Goal: Task Accomplishment & Management: Complete application form

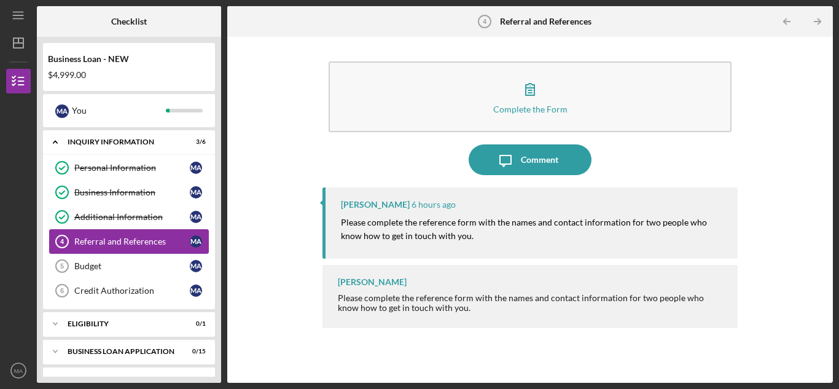
click at [152, 247] on link "Referral and References 4 Referral and References M A" at bounding box center [129, 241] width 160 height 25
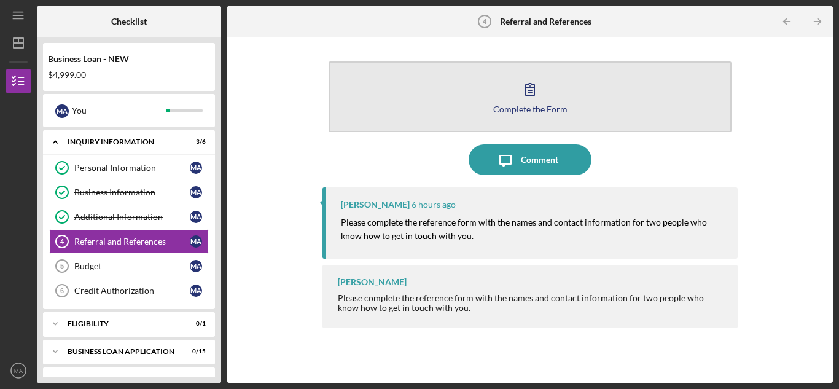
click at [534, 116] on button "Complete the Form Form" at bounding box center [530, 96] width 403 height 71
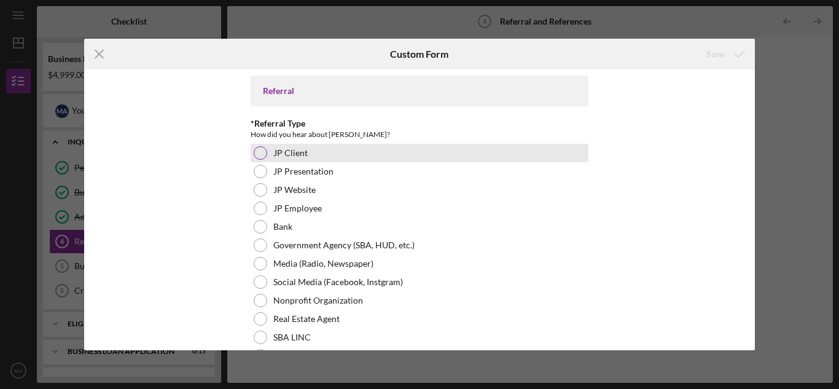
click at [262, 152] on div at bounding box center [261, 153] width 14 height 14
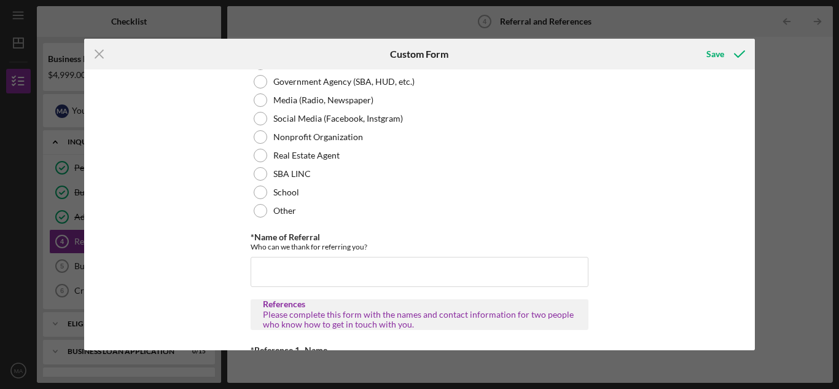
scroll to position [165, 0]
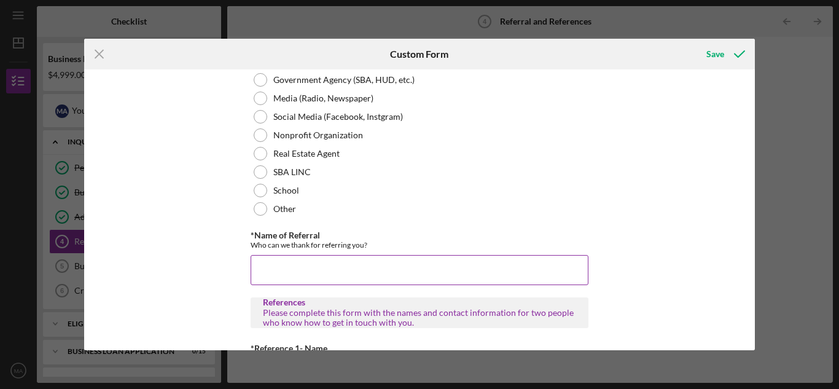
click at [520, 264] on input "*Name of Referral" at bounding box center [420, 269] width 338 height 29
type input "Rochelle Bea"
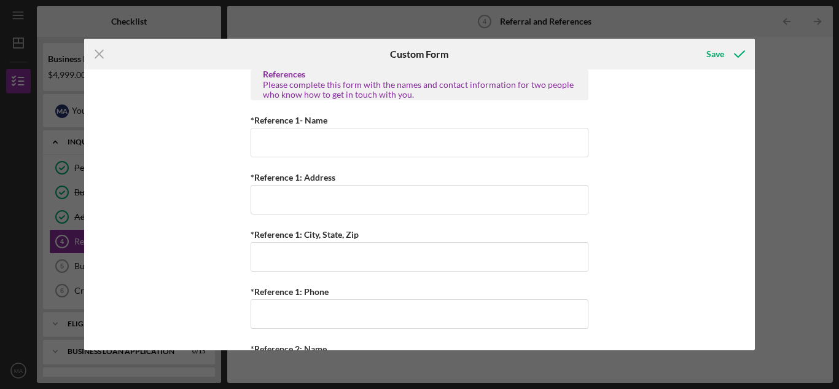
scroll to position [389, 0]
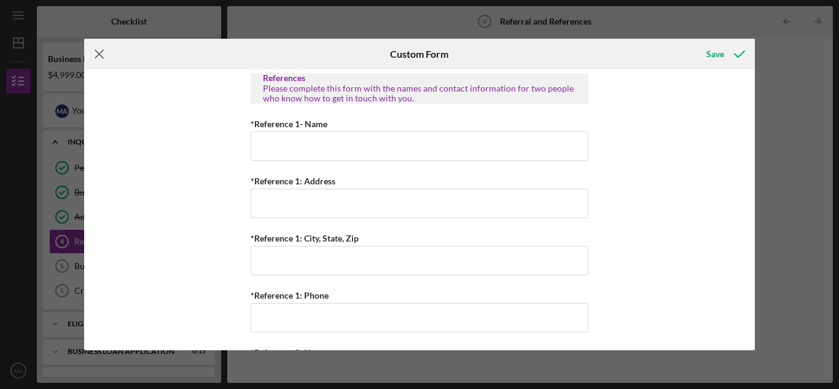
click at [93, 55] on icon "Icon/Menu Close" at bounding box center [99, 54] width 31 height 31
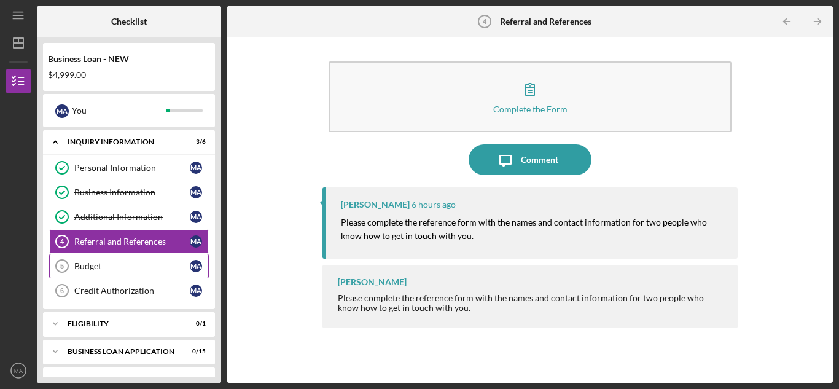
click at [129, 270] on div "Budget" at bounding box center [131, 266] width 115 height 10
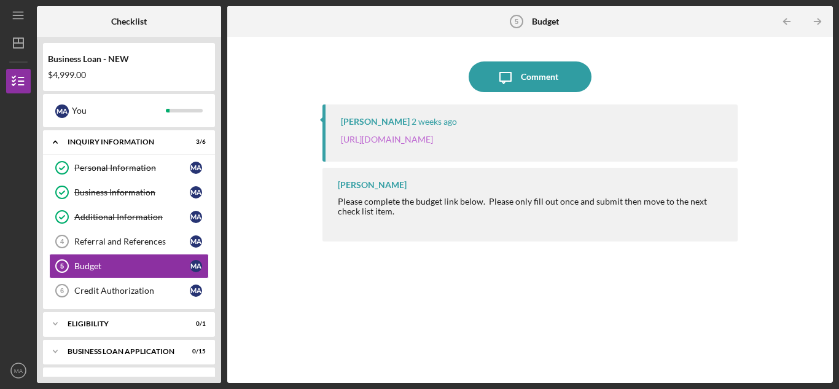
click at [433, 139] on link "https://justinepetersen.tfaforms.net/21?serviceID=a1gPC0000042GpZ" at bounding box center [387, 139] width 92 height 10
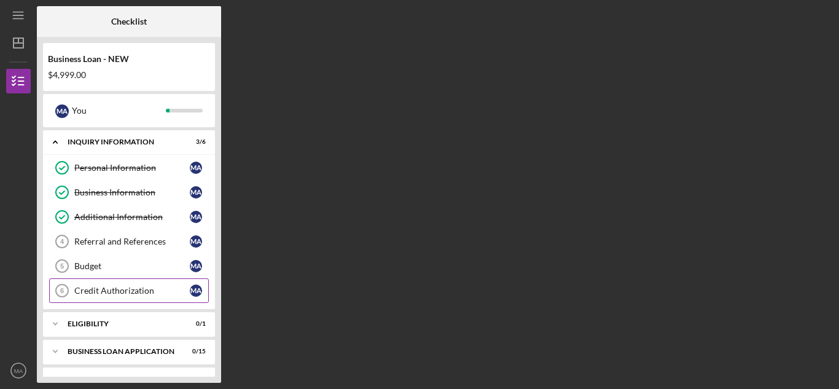
click at [130, 290] on div "Credit Authorization" at bounding box center [131, 291] width 115 height 10
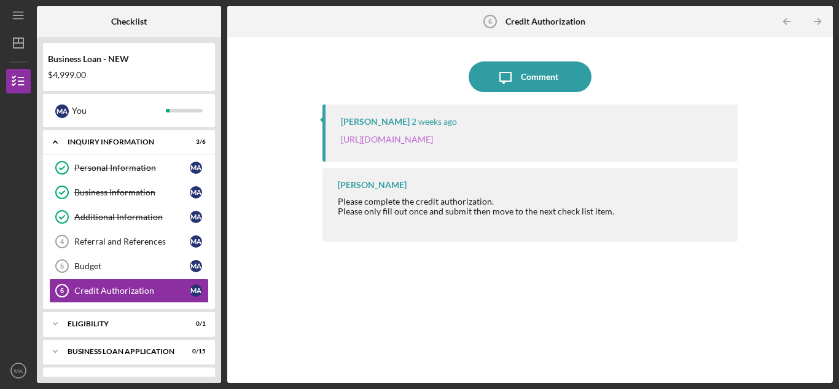
click at [433, 140] on link "https://justinepetersen.tfaforms.net/28?contactid=003PC000009gid8" at bounding box center [387, 139] width 92 height 10
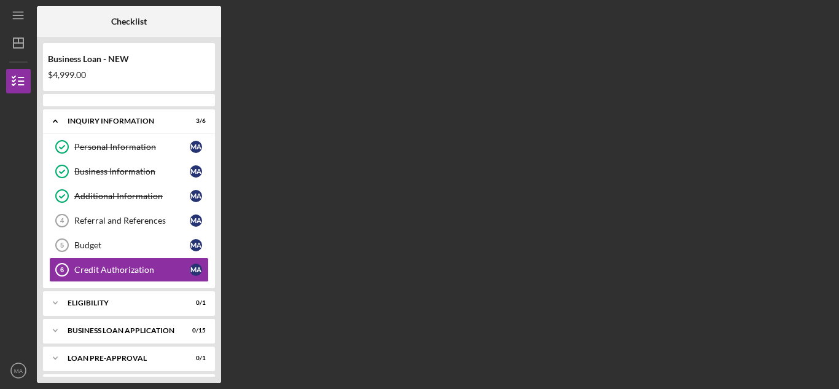
scroll to position [27, 0]
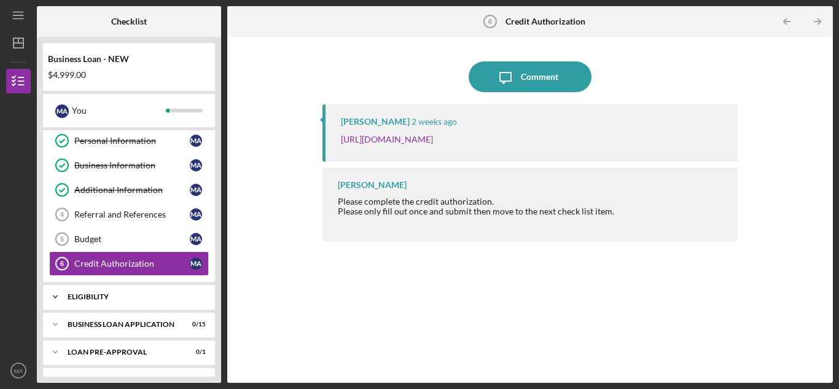
click at [110, 299] on div "ELIGIBILITY" at bounding box center [134, 296] width 132 height 7
click at [120, 327] on div "Eligibility Phase" at bounding box center [131, 323] width 115 height 10
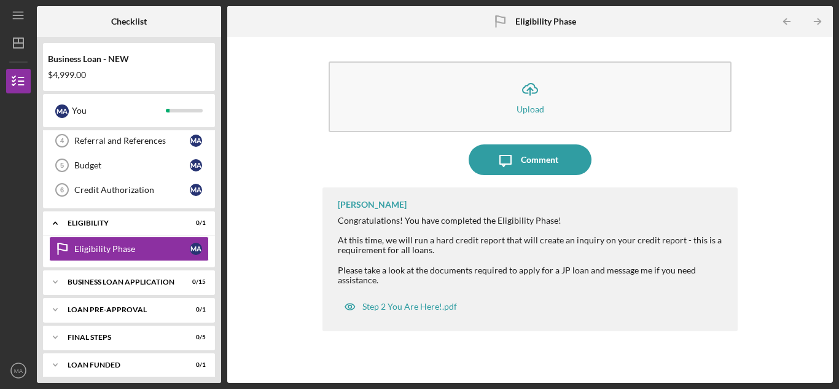
scroll to position [108, 0]
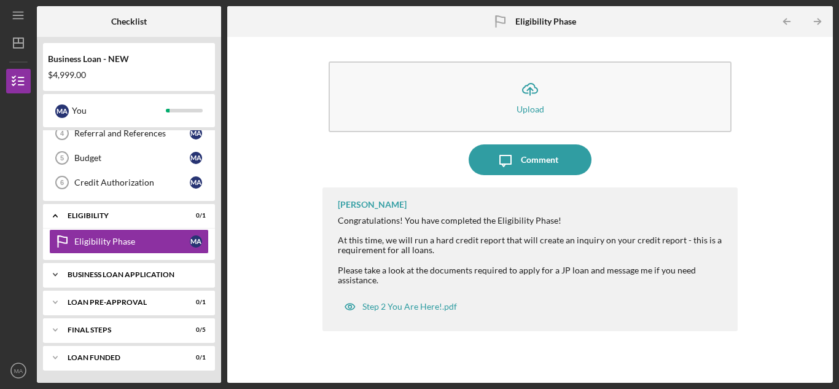
click at [165, 276] on div "BUSINESS LOAN APPLICATION" at bounding box center [134, 274] width 132 height 7
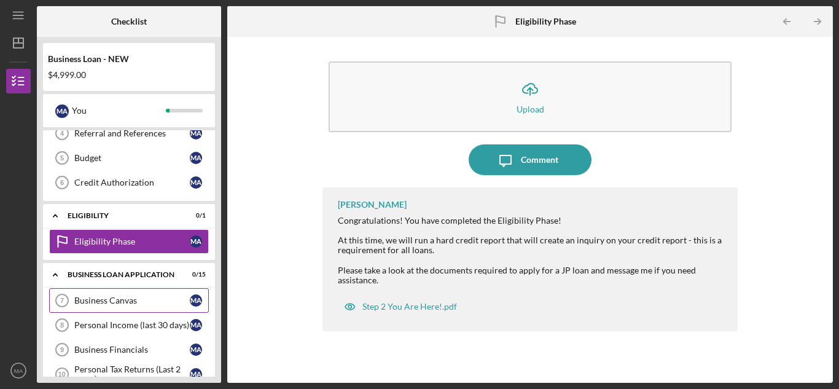
click at [118, 305] on div "Business Canvas" at bounding box center [131, 300] width 115 height 10
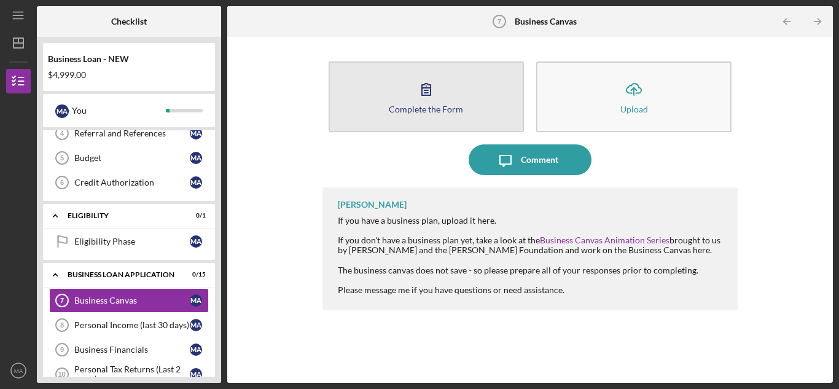
click at [401, 123] on button "Complete the Form Form" at bounding box center [426, 96] width 195 height 71
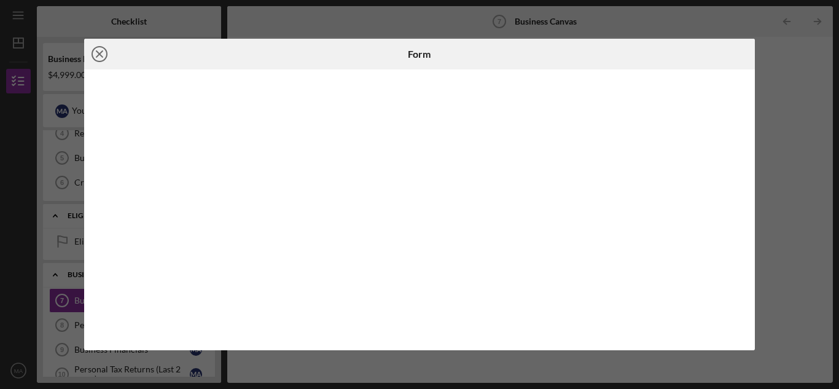
click at [96, 52] on icon "Icon/Close" at bounding box center [99, 54] width 31 height 31
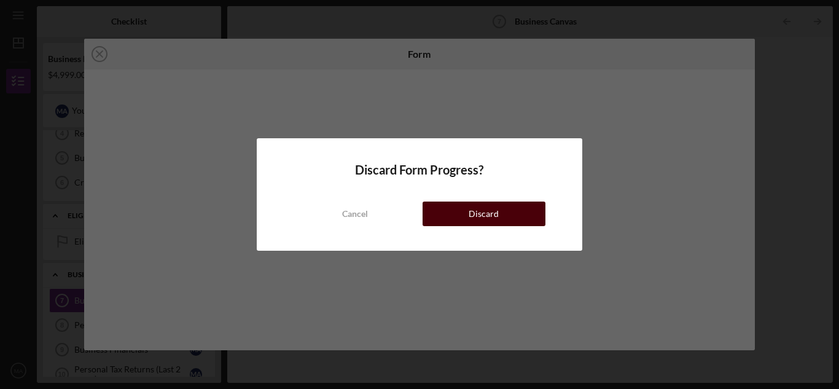
click at [443, 213] on button "Discard" at bounding box center [484, 213] width 123 height 25
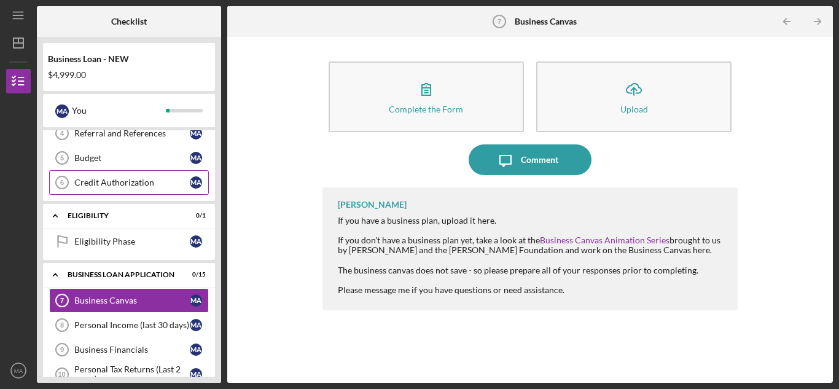
click at [120, 186] on div "Credit Authorization" at bounding box center [131, 183] width 115 height 10
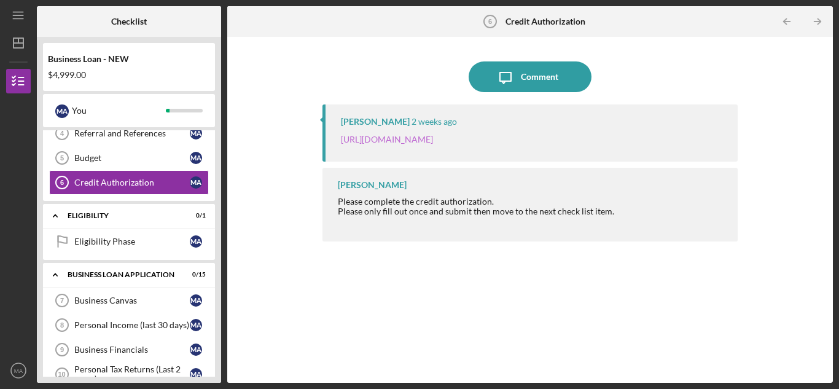
click at [357, 143] on link "[URL][DOMAIN_NAME]" at bounding box center [387, 139] width 92 height 10
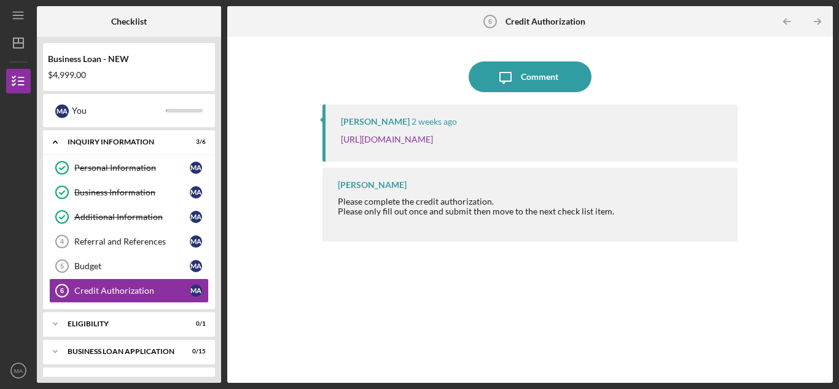
scroll to position [27, 0]
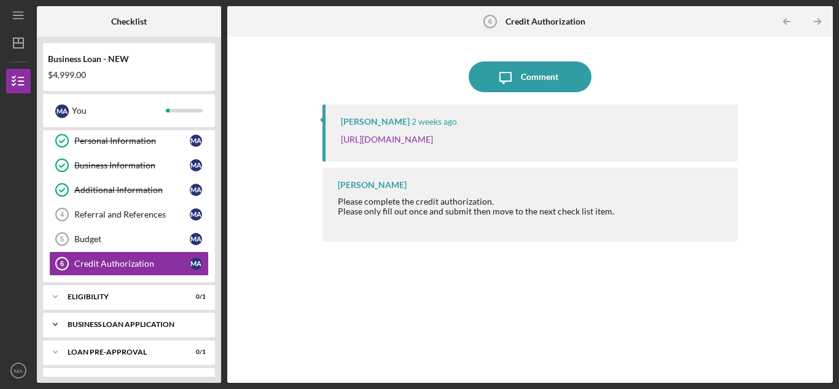
click at [159, 326] on div "BUSINESS LOAN APPLICATION" at bounding box center [134, 324] width 132 height 7
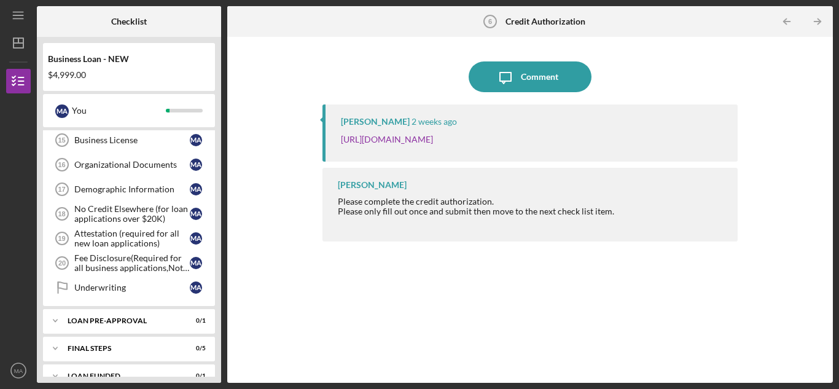
scroll to position [452, 0]
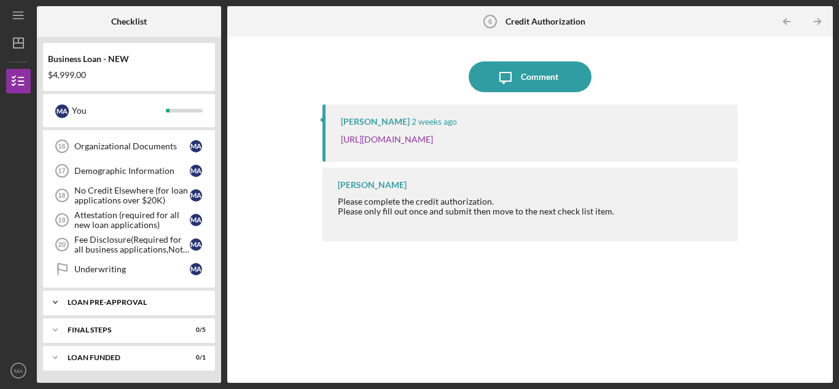
click at [114, 309] on div "Icon/Expander LOAN PRE-APPROVAL 0 / 1" at bounding box center [129, 302] width 172 height 25
click at [109, 334] on link "Loan Pre-Approval Loan Pre-Approval M A" at bounding box center [129, 328] width 160 height 25
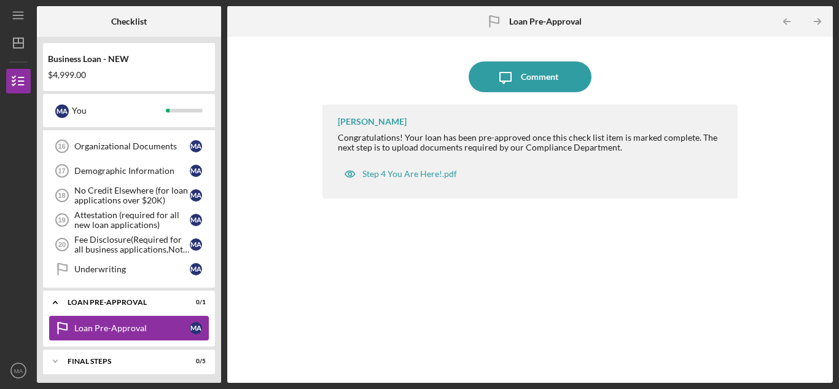
click at [109, 334] on link "Loan Pre-Approval Loan Pre-Approval M A" at bounding box center [129, 328] width 160 height 25
click at [105, 309] on div "Icon/Expander LOAN PRE-APPROVAL 0 / 1" at bounding box center [129, 302] width 172 height 25
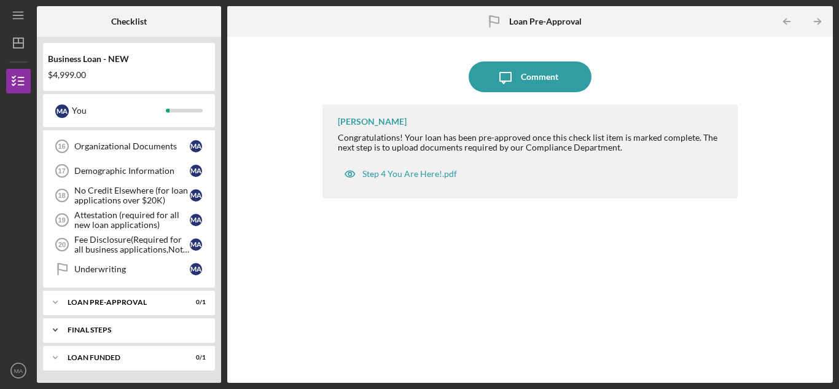
click at [105, 332] on div "FINAL STEPS" at bounding box center [134, 329] width 132 height 7
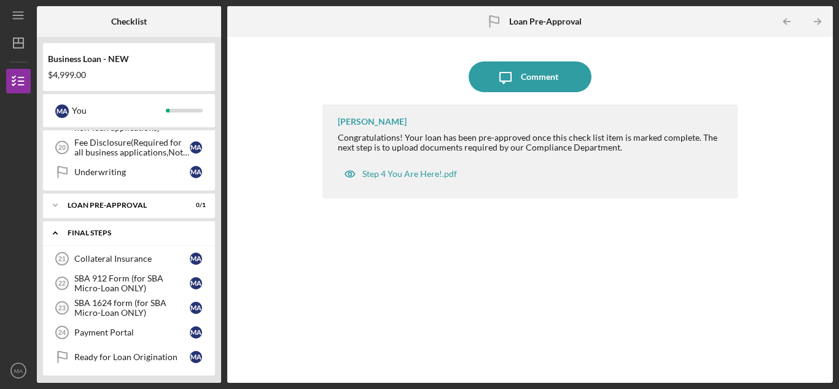
scroll to position [550, 0]
click at [108, 260] on div "Collateral Insurance" at bounding box center [131, 257] width 115 height 10
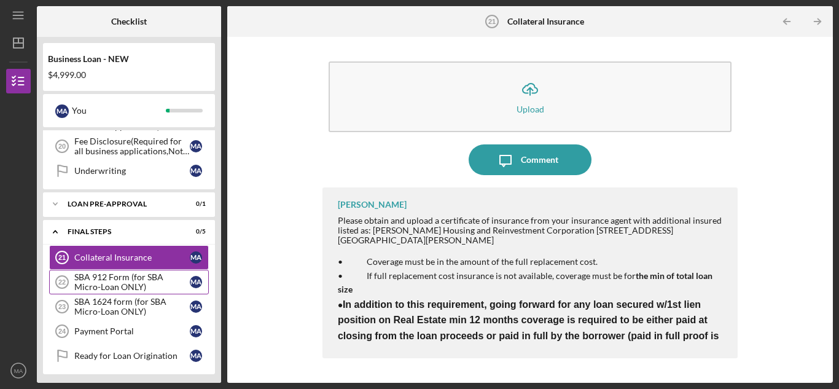
click at [120, 286] on div "SBA 912 Form (for SBA Micro-Loan ONLY)" at bounding box center [131, 282] width 115 height 20
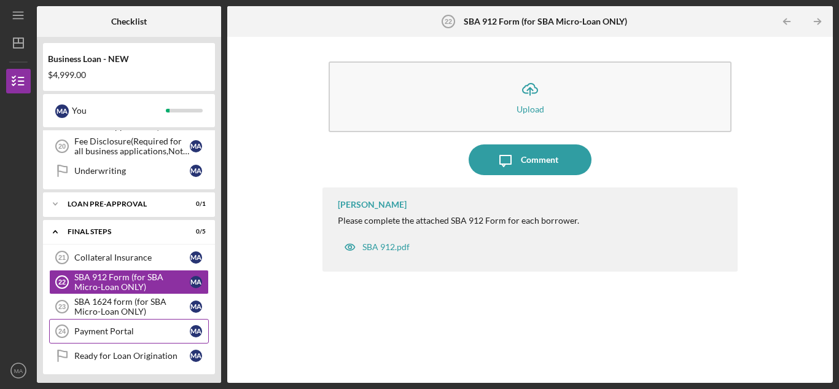
click at [109, 332] on div "Payment Portal" at bounding box center [131, 331] width 115 height 10
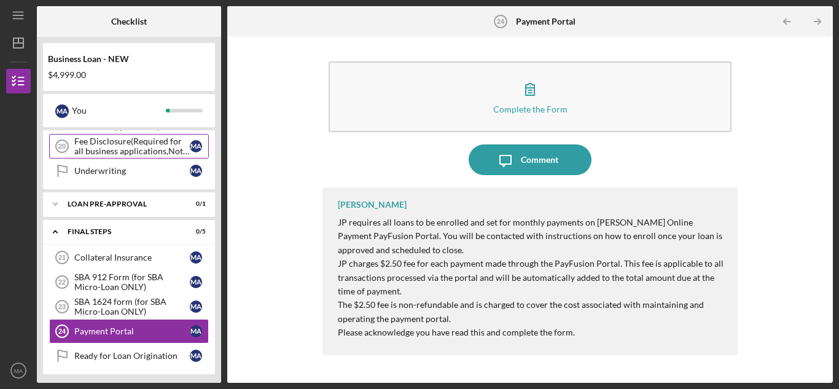
click at [122, 150] on div "Fee Disclosure(Required for all business applications,Not needed for Contractor…" at bounding box center [131, 146] width 115 height 20
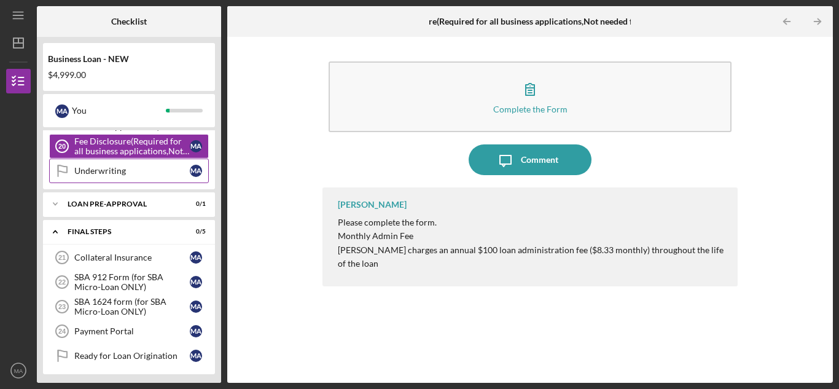
click at [111, 169] on div "Underwriting" at bounding box center [131, 171] width 115 height 10
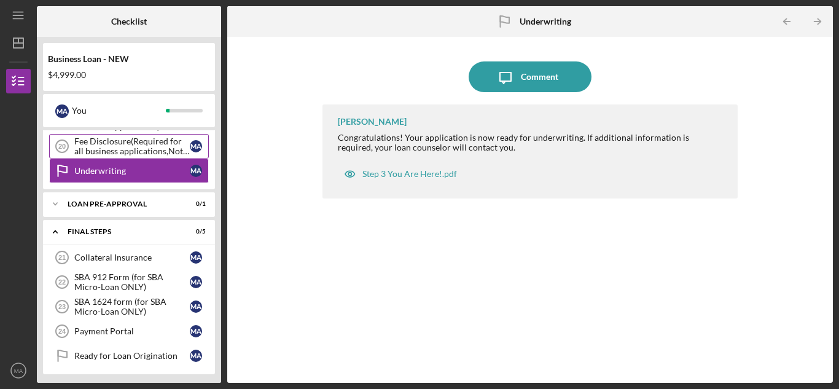
click at [105, 143] on div "Fee Disclosure(Required for all business applications,Not needed for Contractor…" at bounding box center [131, 146] width 115 height 20
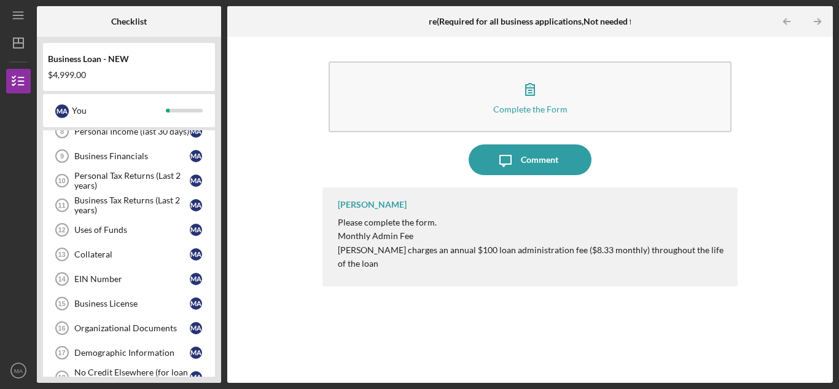
scroll to position [295, 0]
